Goal: Check status

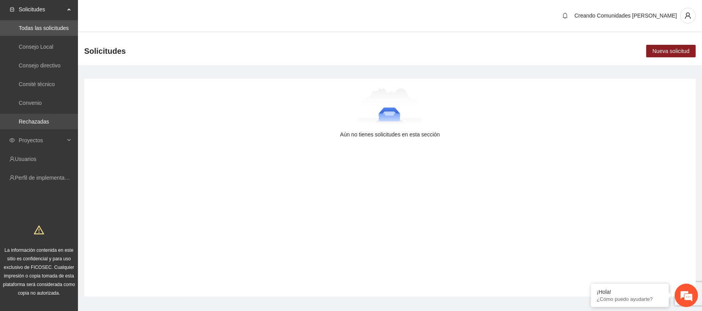
click at [30, 125] on link "Rechazadas" at bounding box center [34, 121] width 30 height 6
click at [32, 136] on span "Proyectos" at bounding box center [42, 140] width 46 height 16
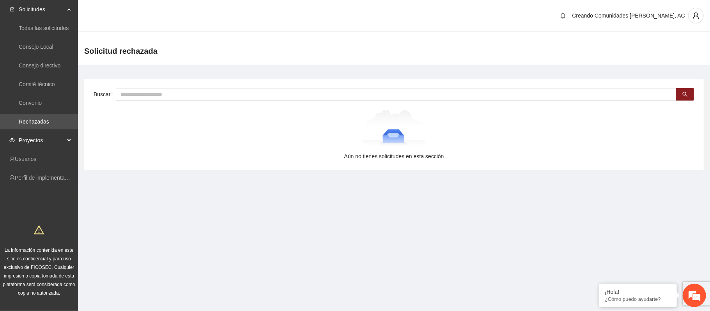
click at [50, 138] on span "Proyectos" at bounding box center [42, 140] width 46 height 16
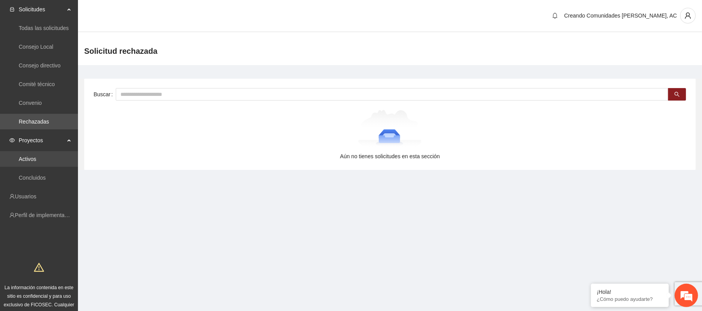
click at [36, 156] on link "Activos" at bounding box center [28, 159] width 18 height 6
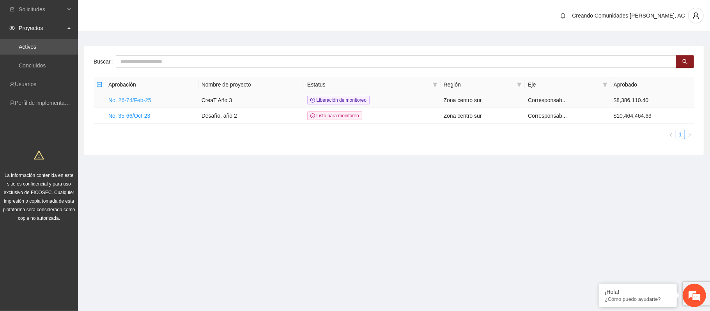
click at [129, 98] on link "No. 26-74/Feb-25" at bounding box center [129, 100] width 43 height 6
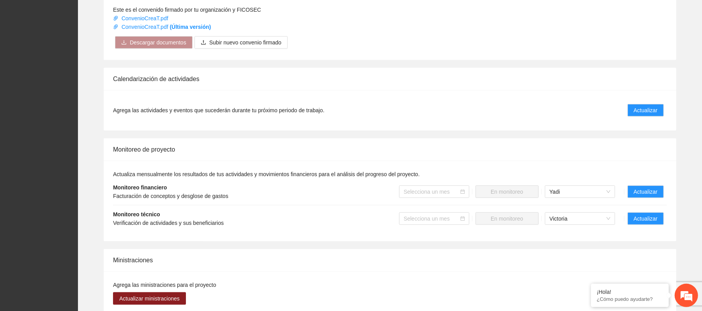
scroll to position [514, 0]
